Goal: Communication & Community: Answer question/provide support

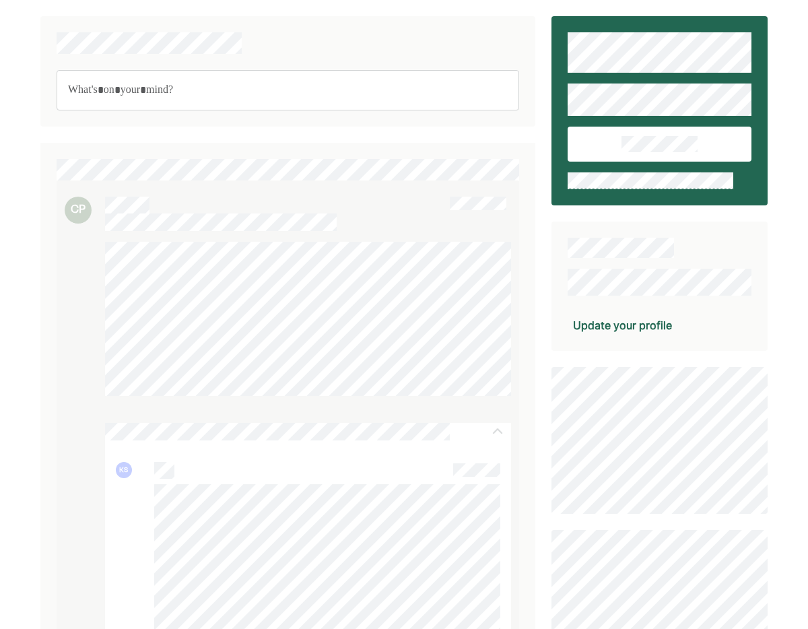
scroll to position [4093, 0]
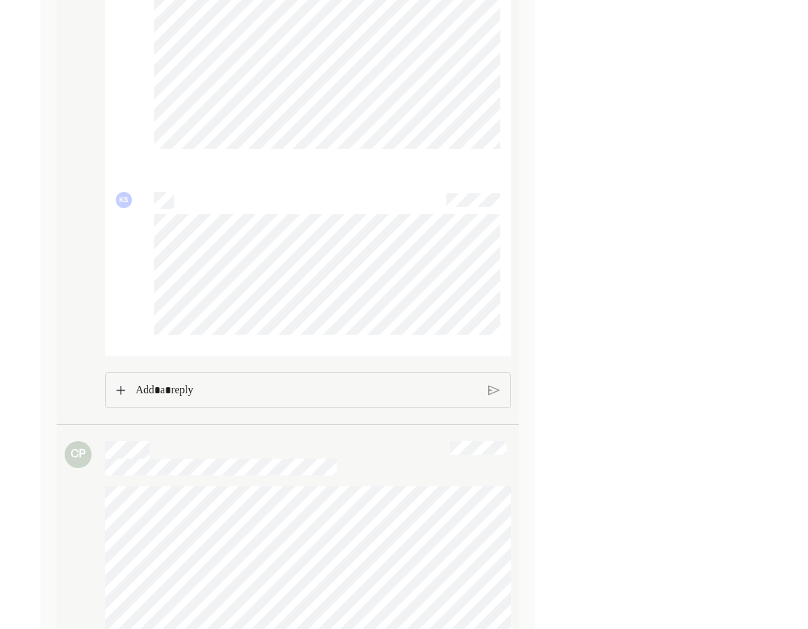
scroll to position [3942, 0]
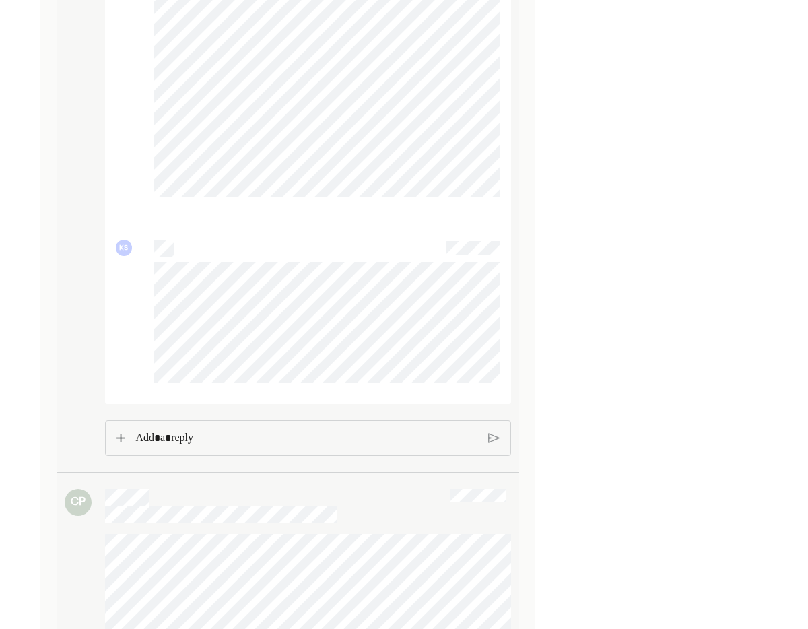
click at [112, 438] on div at bounding box center [308, 438] width 406 height 36
click at [130, 441] on div "Rich Text Editor. Editing area: main" at bounding box center [307, 438] width 356 height 35
click at [123, 437] on img at bounding box center [120, 436] width 9 height 9
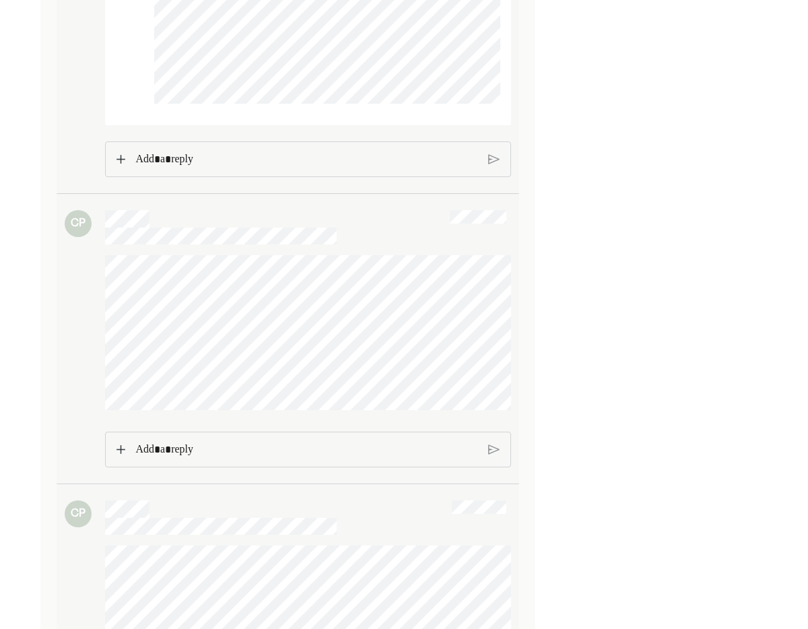
scroll to position [4127, 0]
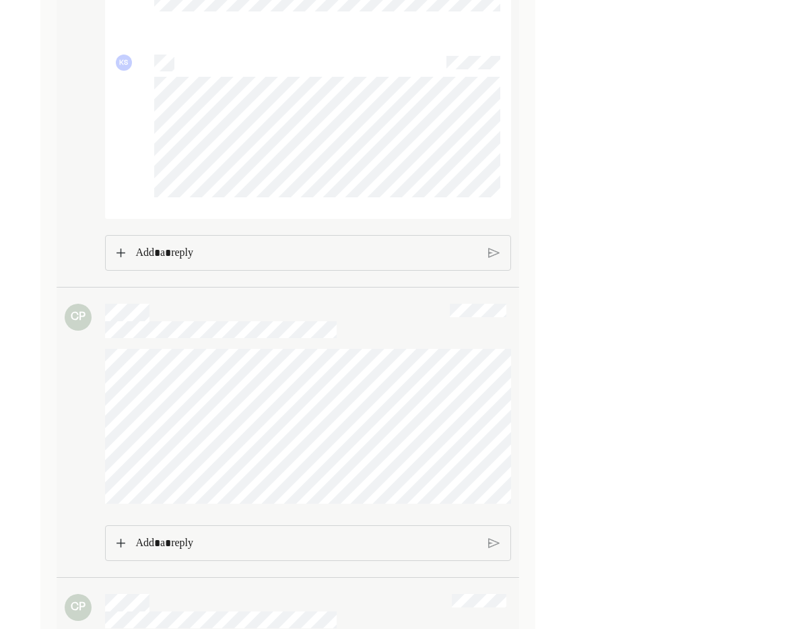
click at [207, 256] on p "Rich Text Editor. Editing area: main" at bounding box center [306, 253] width 342 height 18
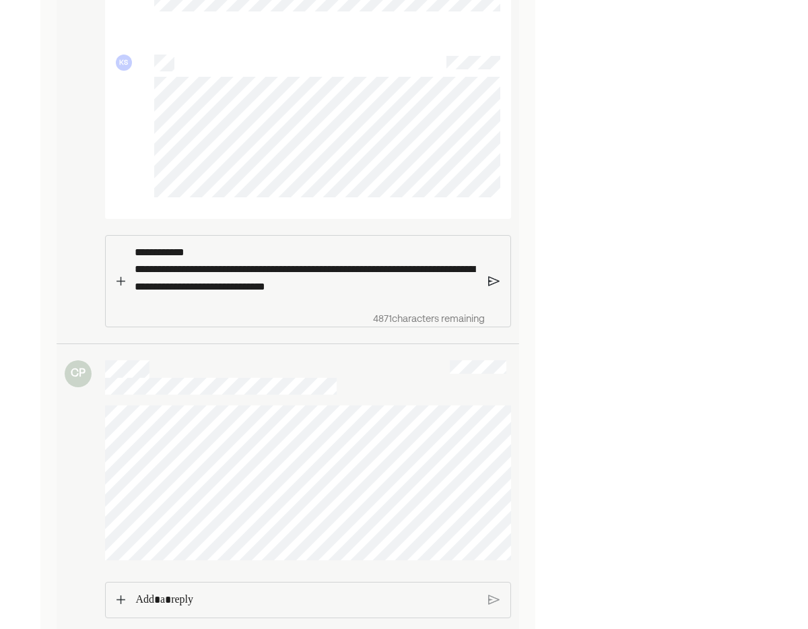
click at [439, 287] on p "**********" at bounding box center [306, 271] width 343 height 55
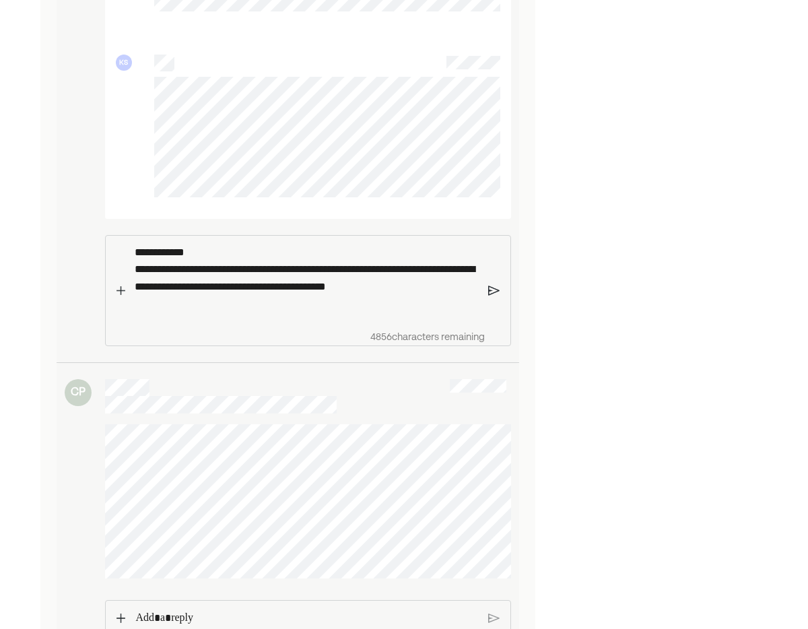
click at [228, 312] on p "**********" at bounding box center [306, 280] width 343 height 73
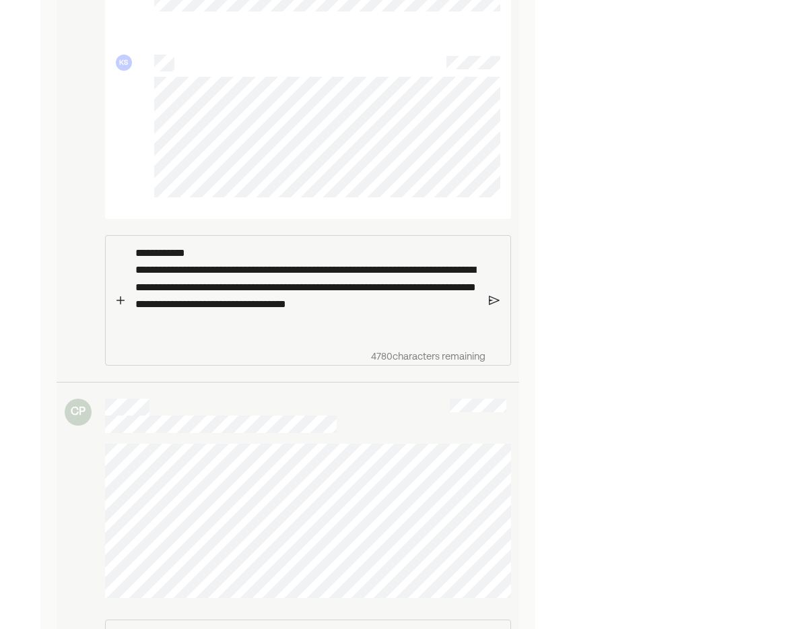
click at [118, 300] on img at bounding box center [120, 300] width 8 height 9
click at [123, 302] on img at bounding box center [120, 300] width 9 height 9
click at [118, 341] on img at bounding box center [120, 341] width 9 height 9
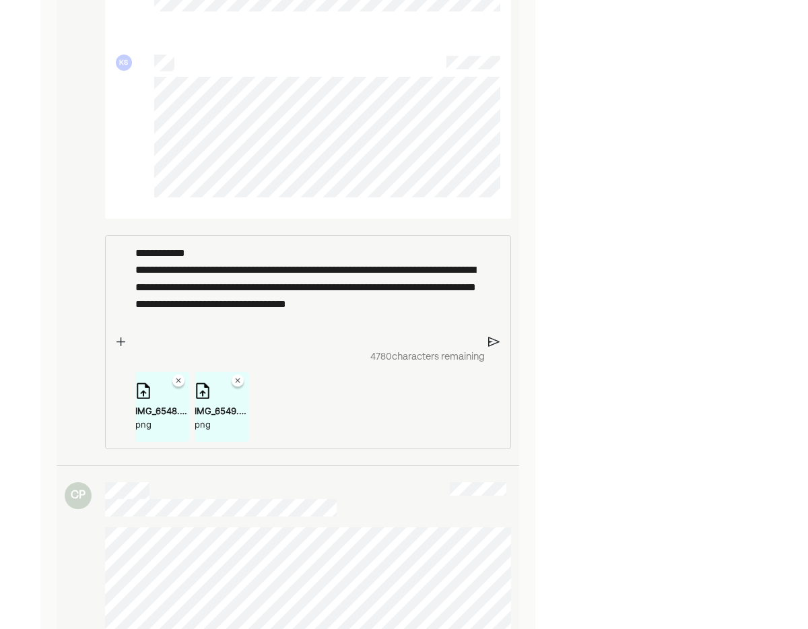
click at [120, 344] on img at bounding box center [120, 341] width 9 height 9
click at [118, 345] on img at bounding box center [120, 341] width 9 height 9
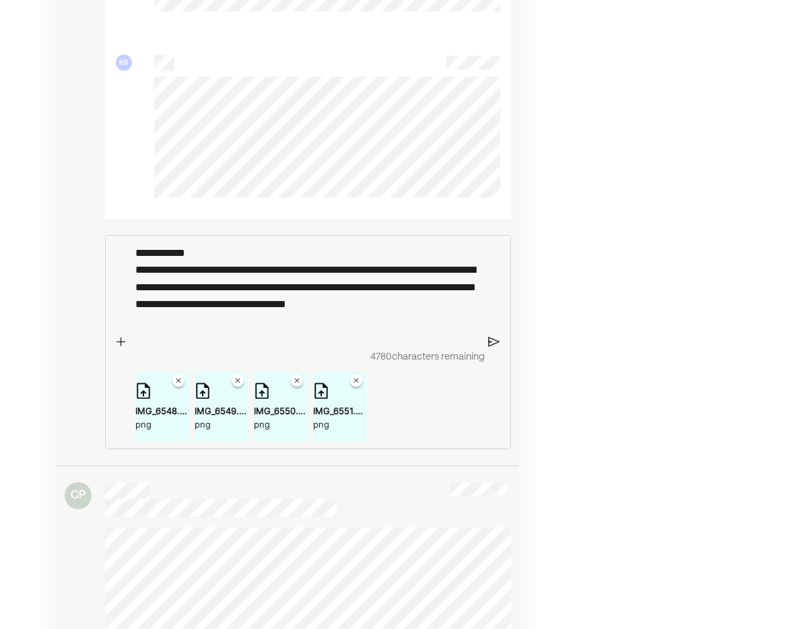
click at [120, 345] on img at bounding box center [120, 341] width 9 height 9
click at [124, 347] on img at bounding box center [120, 341] width 9 height 9
click at [118, 343] on img at bounding box center [120, 341] width 9 height 9
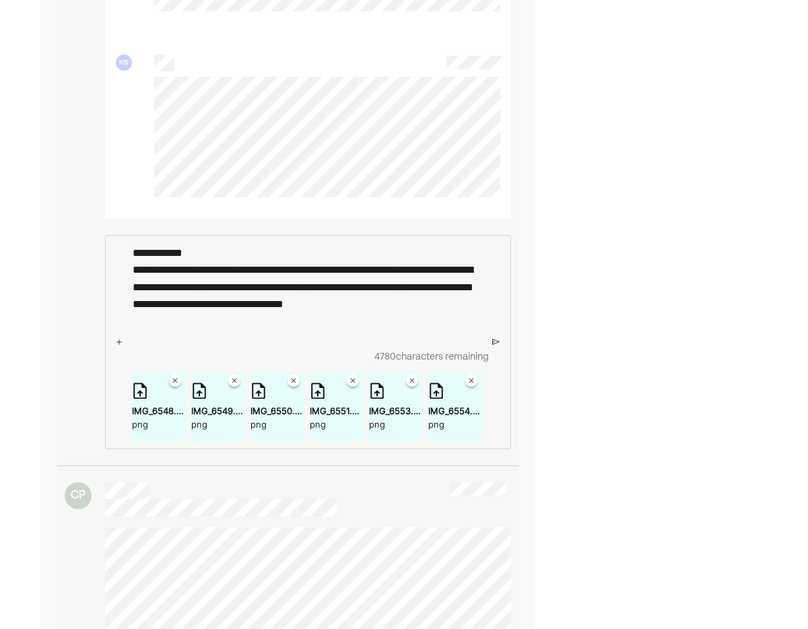
click at [118, 345] on img at bounding box center [118, 341] width 5 height 9
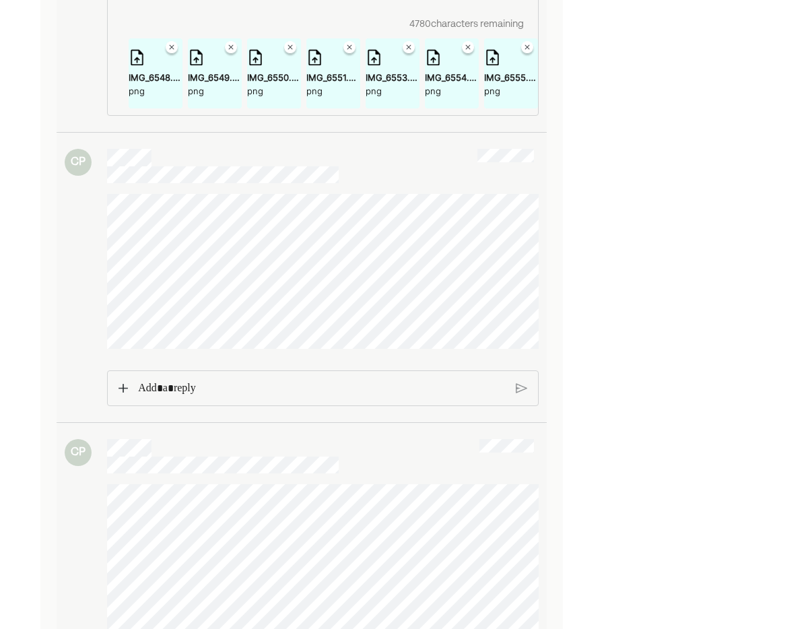
scroll to position [3811, 0]
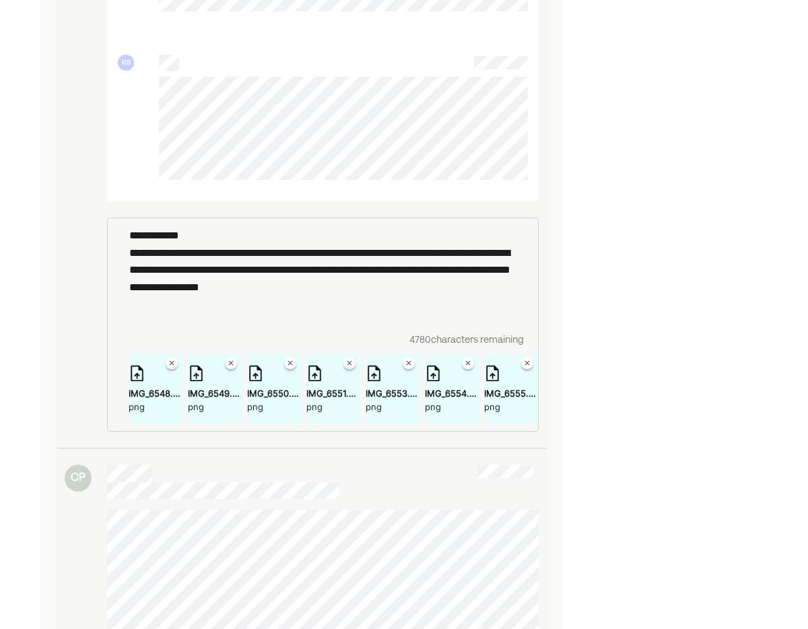
click at [228, 304] on p "**********" at bounding box center [322, 273] width 387 height 92
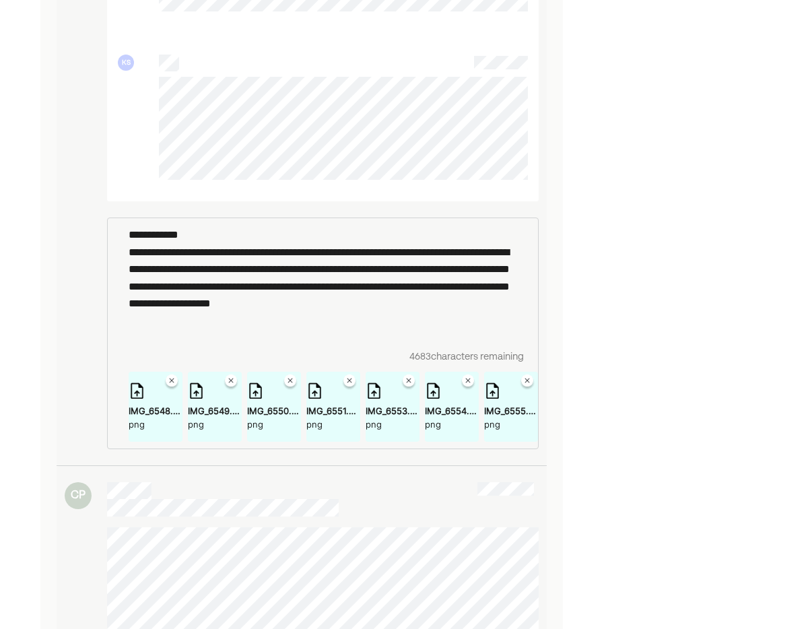
drag, startPoint x: 517, startPoint y: 329, endPoint x: 524, endPoint y: 327, distance: 7.9
click at [517, 329] on div "**********" at bounding box center [323, 281] width 402 height 126
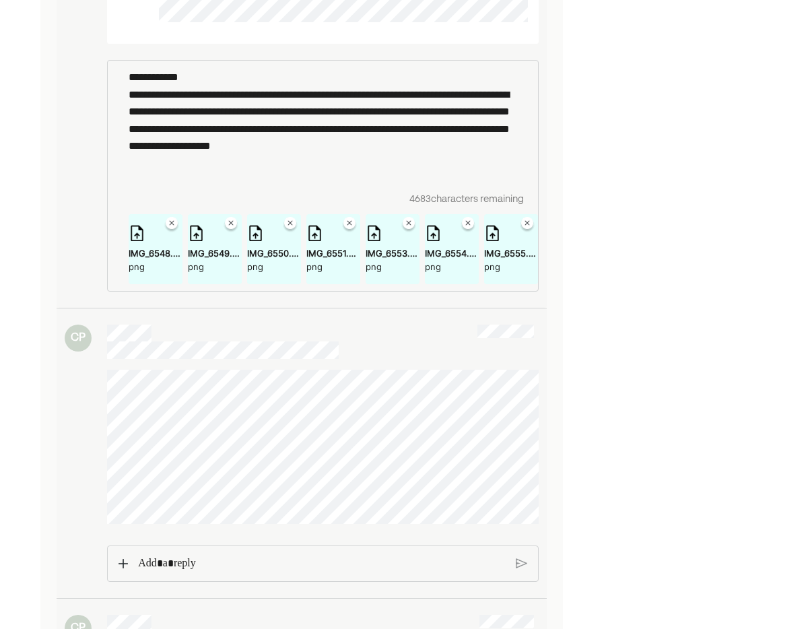
scroll to position [3951, 0]
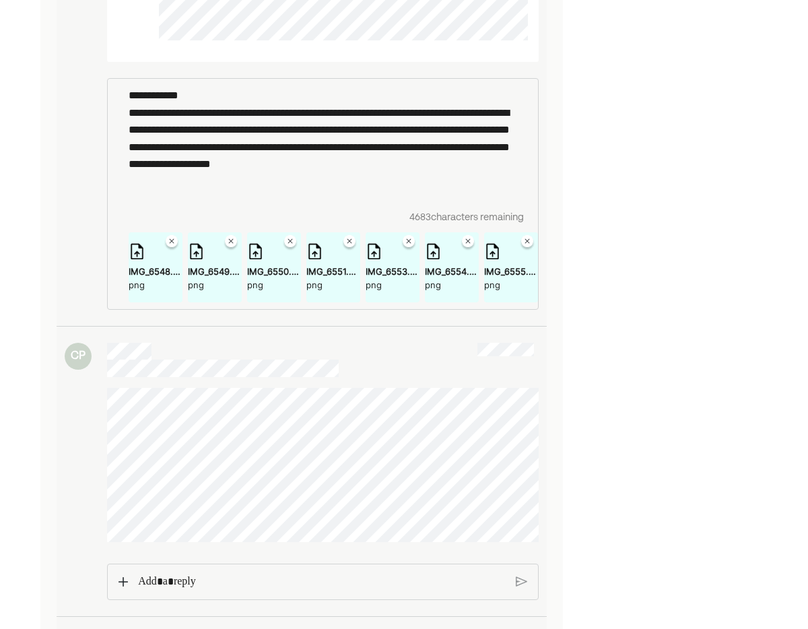
click at [436, 203] on div "**********" at bounding box center [323, 142] width 402 height 126
click at [369, 195] on p "**********" at bounding box center [323, 142] width 388 height 110
click at [501, 186] on p "**********" at bounding box center [323, 142] width 388 height 110
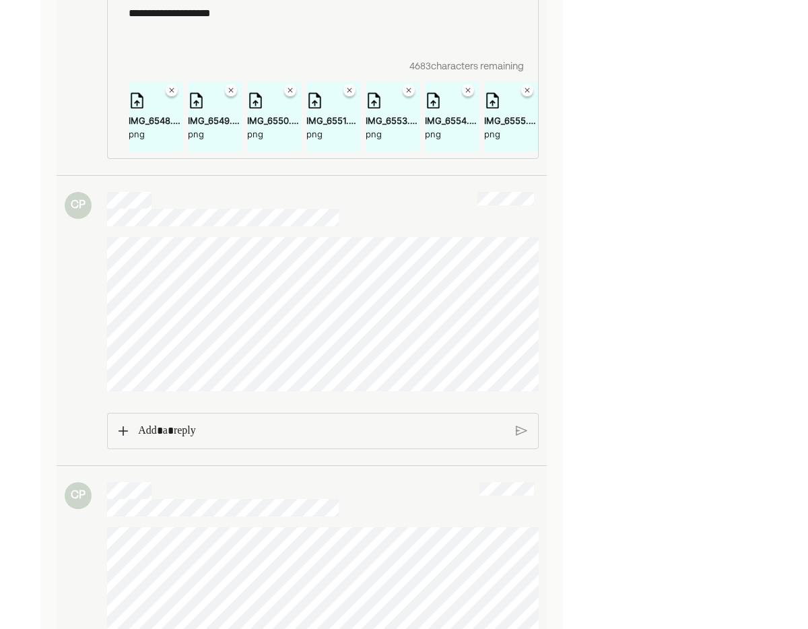
scroll to position [4086, 0]
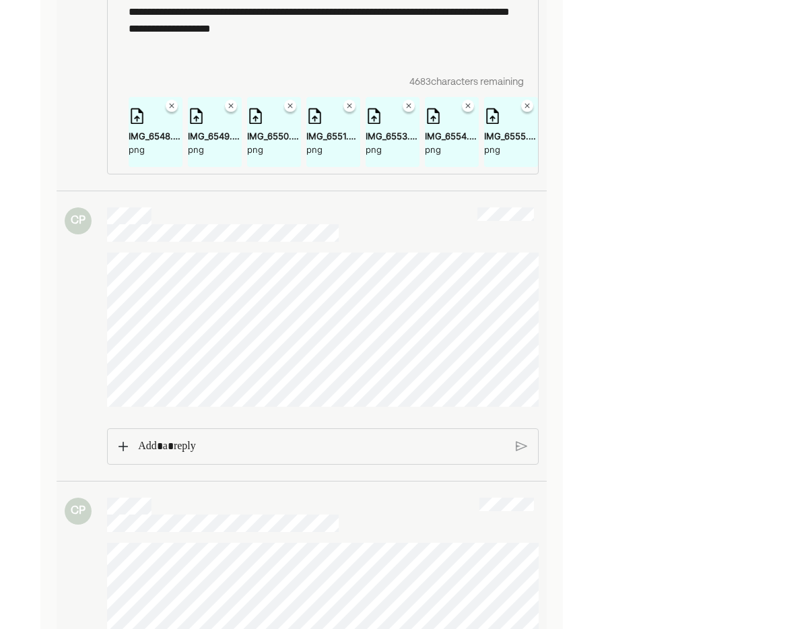
click at [528, 109] on img at bounding box center [527, 108] width 16 height 16
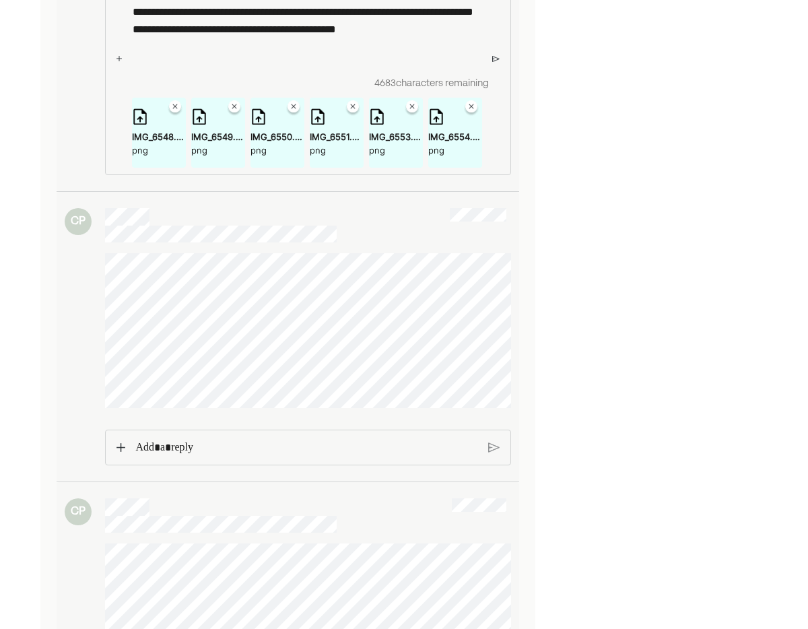
click at [496, 61] on img at bounding box center [495, 59] width 7 height 12
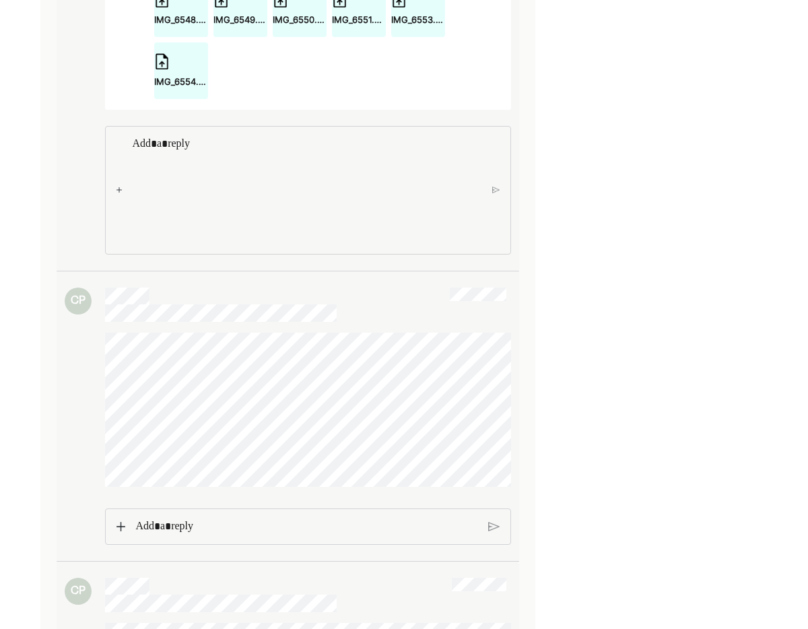
scroll to position [4634, 0]
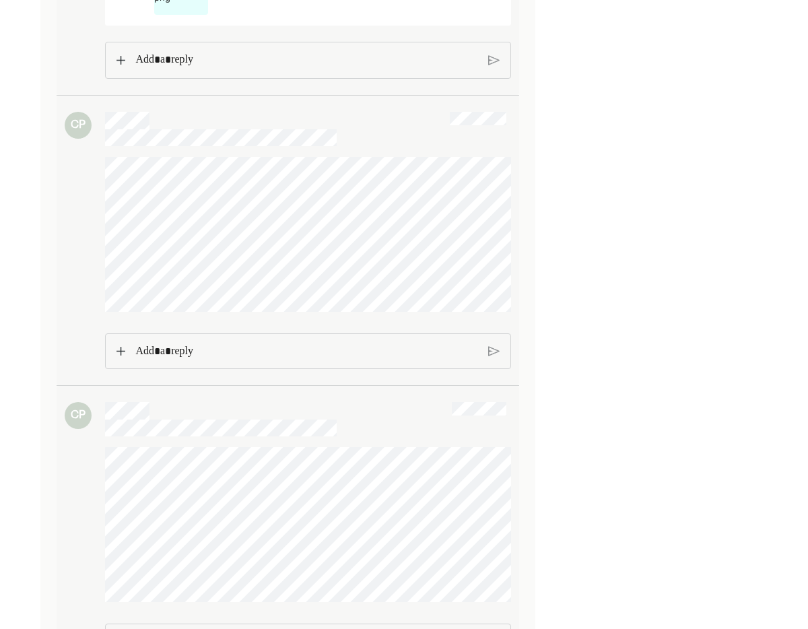
click at [127, 61] on div at bounding box center [306, 60] width 363 height 36
click at [122, 61] on img at bounding box center [120, 60] width 9 height 9
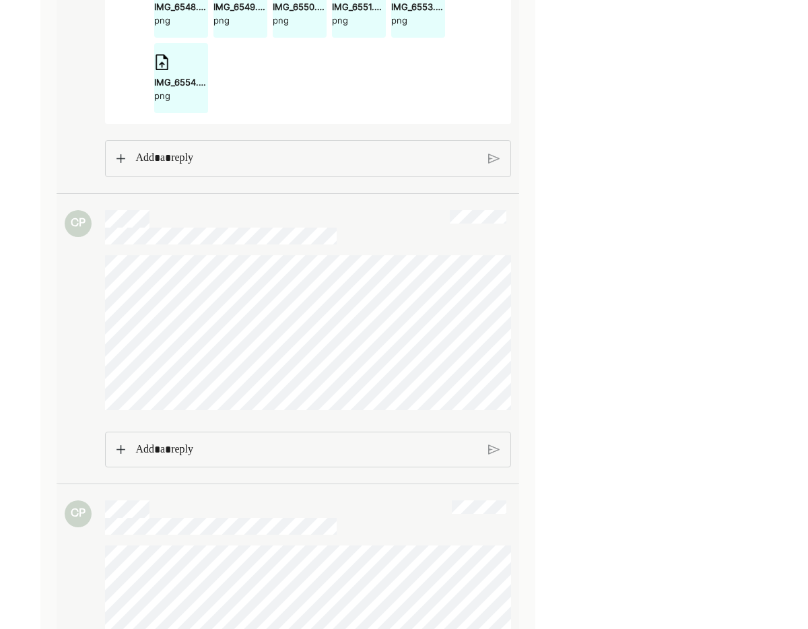
scroll to position [4496, 0]
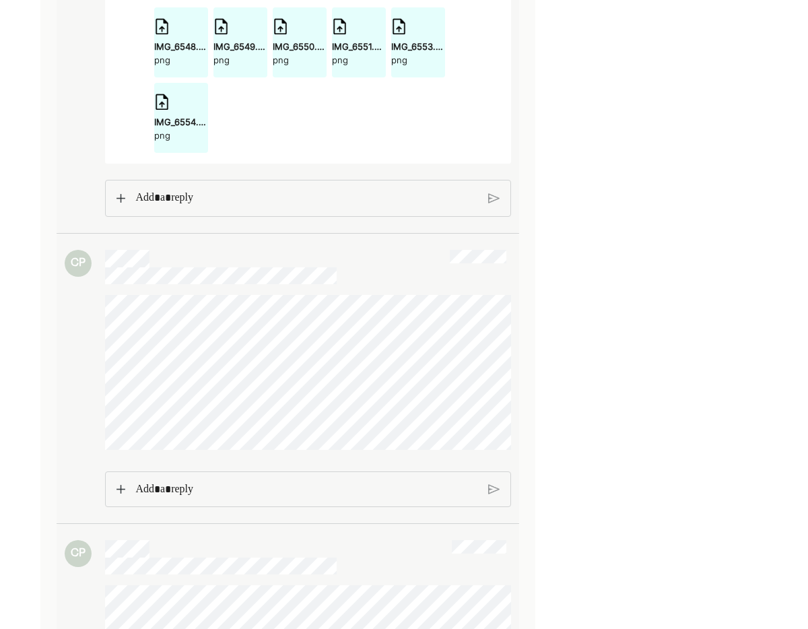
click at [164, 201] on p "Rich Text Editor. Editing area: main" at bounding box center [306, 198] width 342 height 18
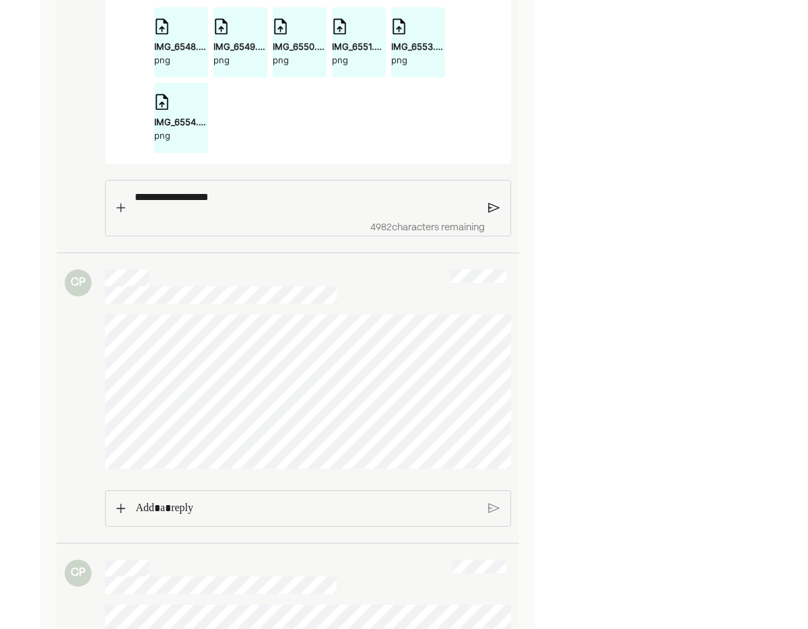
click at [124, 210] on img at bounding box center [120, 207] width 9 height 9
click at [119, 212] on img at bounding box center [120, 208] width 9 height 9
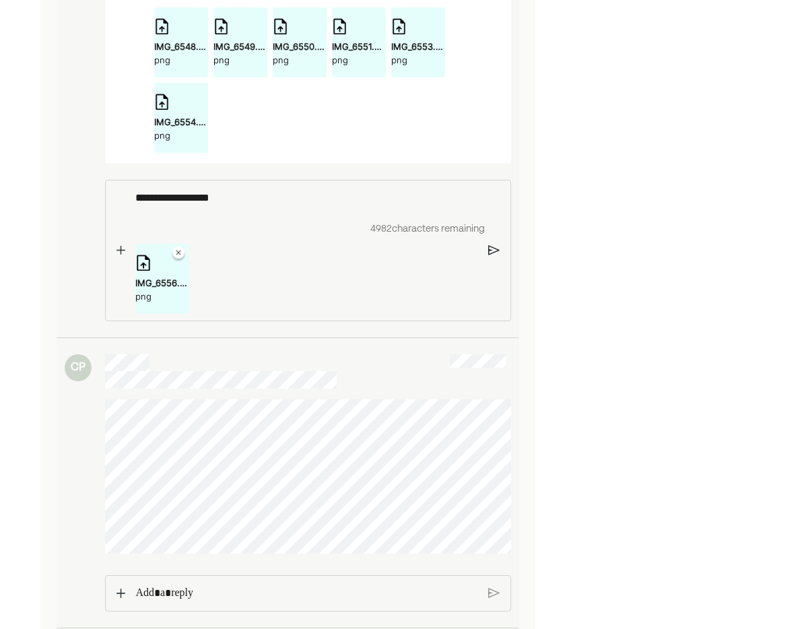
click at [119, 252] on img at bounding box center [120, 250] width 9 height 9
click at [125, 251] on img at bounding box center [120, 250] width 9 height 9
click at [278, 271] on div "IMG_6556.png png IMG_6555.png png" at bounding box center [306, 279] width 343 height 70
click at [118, 252] on img at bounding box center [120, 250] width 9 height 9
click at [120, 254] on img at bounding box center [120, 250] width 9 height 9
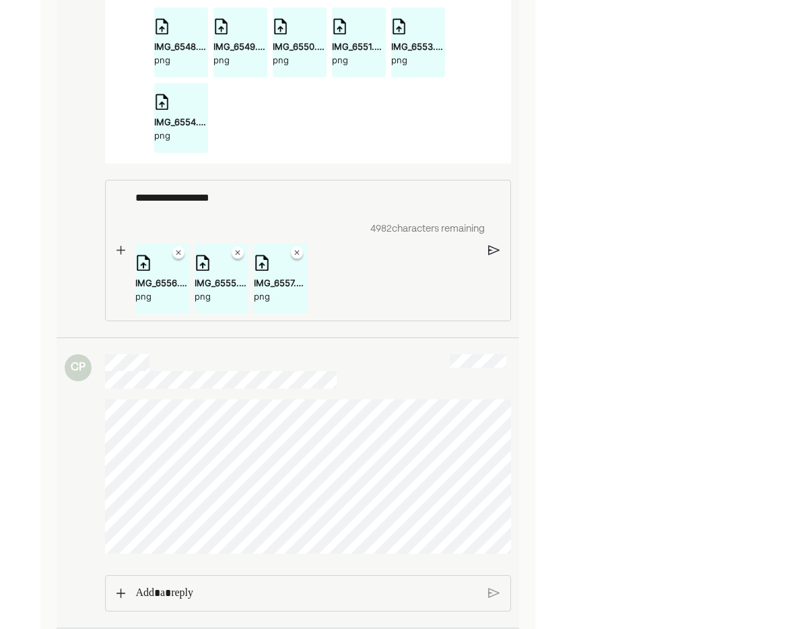
click at [120, 253] on img at bounding box center [120, 250] width 9 height 9
click at [252, 204] on p "**********" at bounding box center [306, 198] width 342 height 18
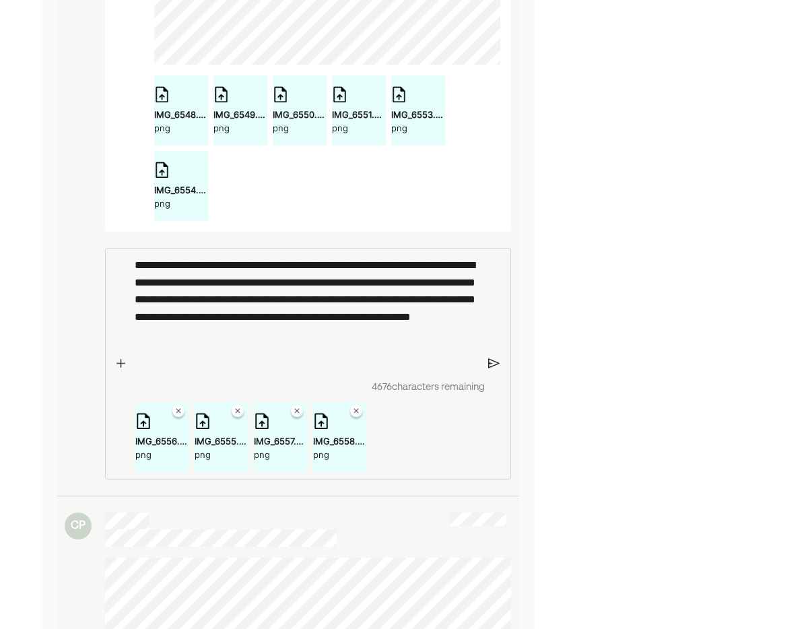
scroll to position [4429, 0]
click at [121, 368] on img at bounding box center [120, 363] width 8 height 9
click at [331, 362] on p "**********" at bounding box center [306, 312] width 342 height 110
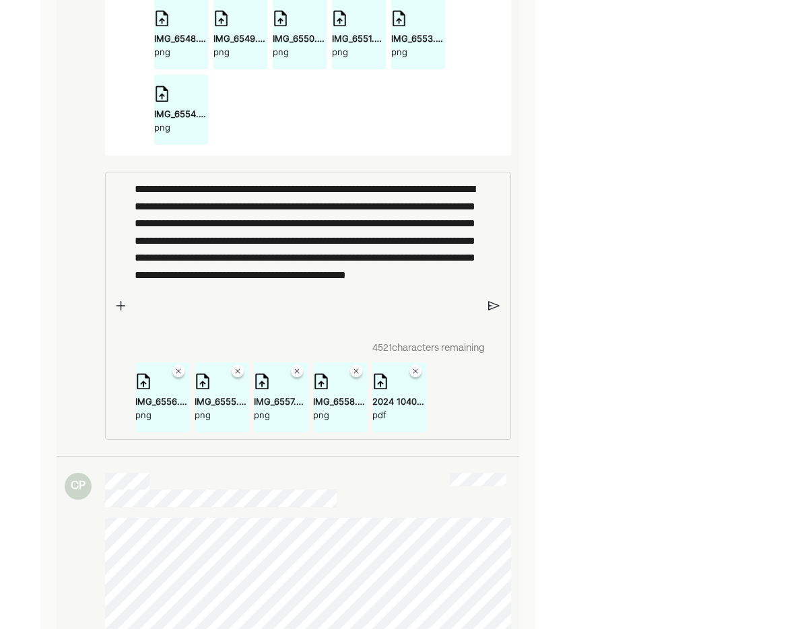
scroll to position [4530, 0]
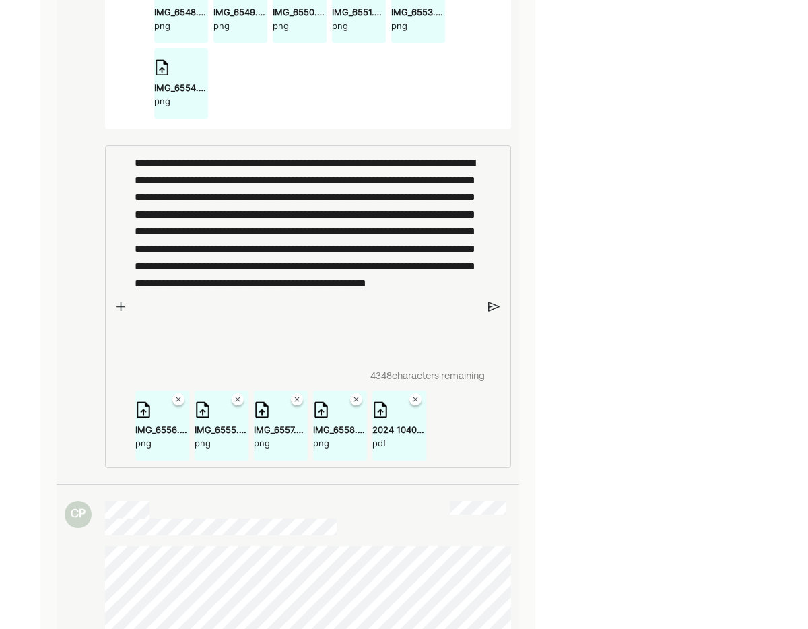
click at [491, 313] on img at bounding box center [493, 307] width 11 height 12
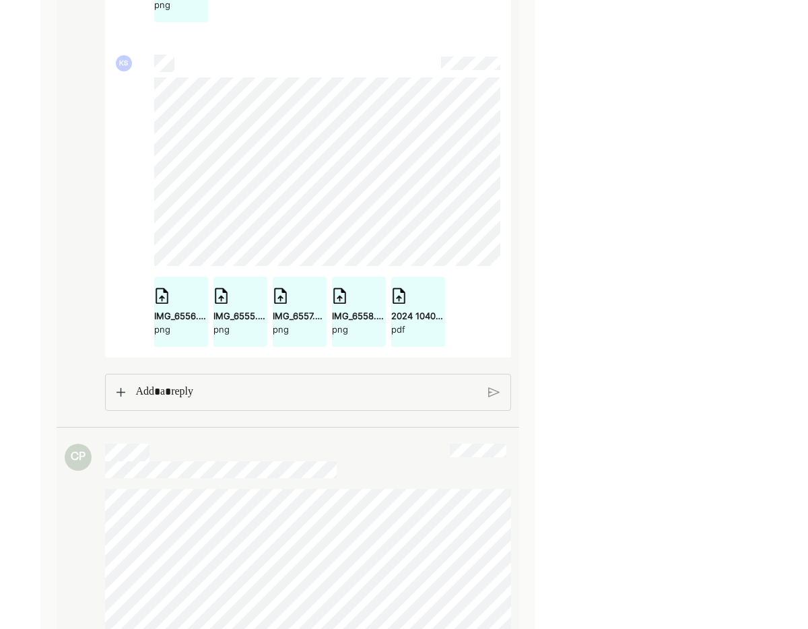
scroll to position [4724, 0]
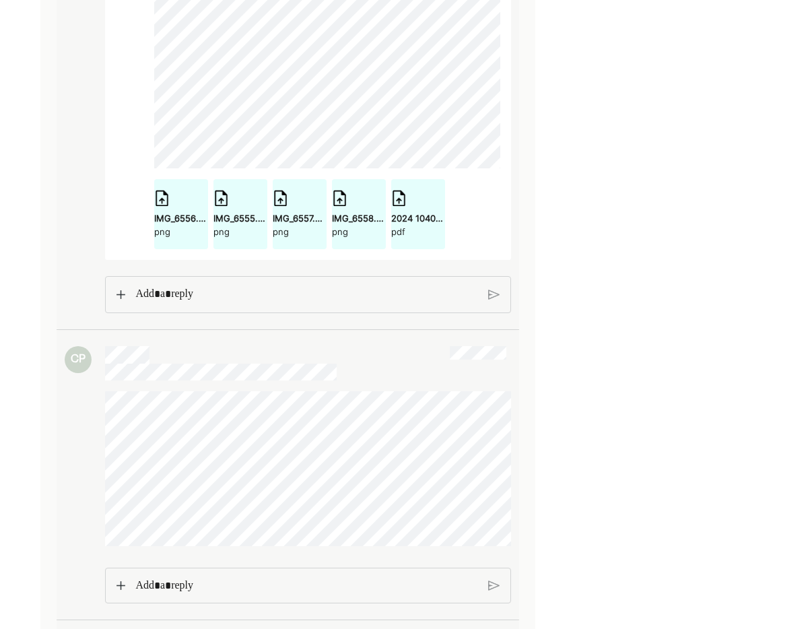
click at [189, 295] on p "Rich Text Editor. Editing area: main" at bounding box center [306, 294] width 342 height 18
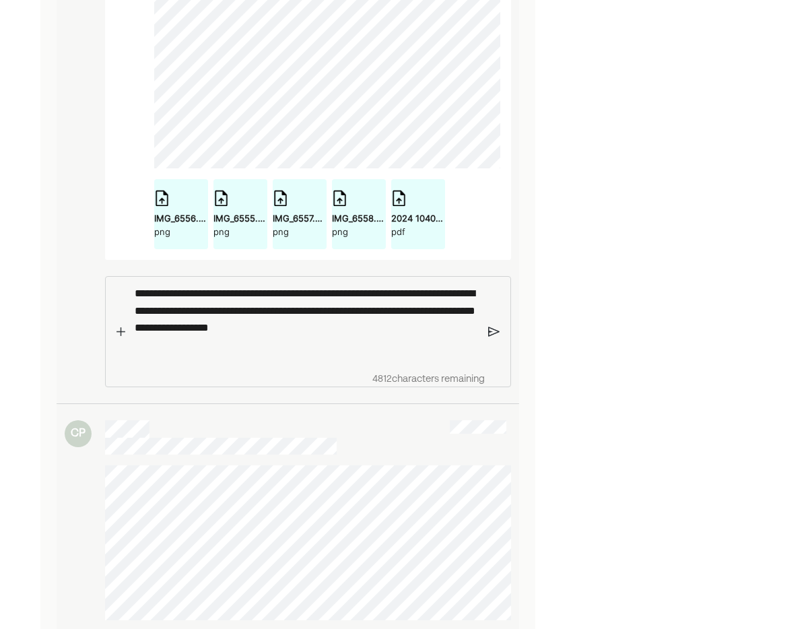
click at [486, 328] on div "**********" at bounding box center [306, 332] width 363 height 110
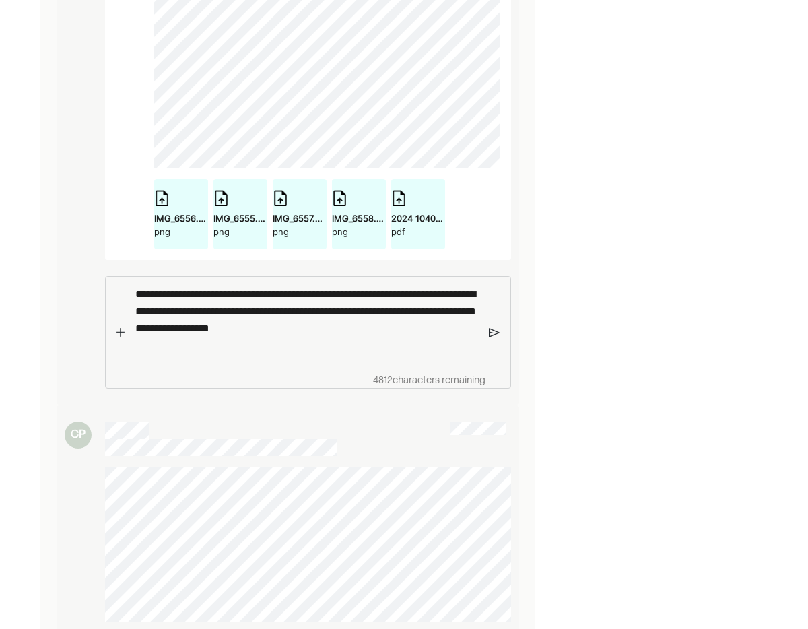
click at [491, 332] on img at bounding box center [494, 333] width 11 height 12
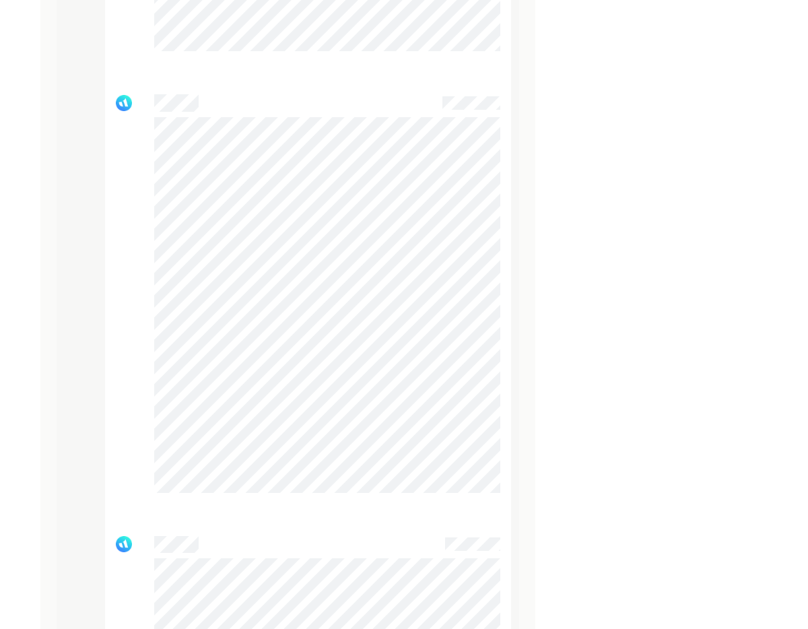
scroll to position [2075, 0]
